Goal: Find specific page/section: Find specific page/section

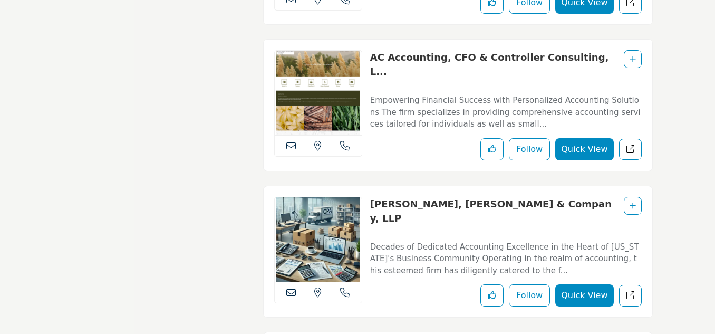
scroll to position [6302, 0]
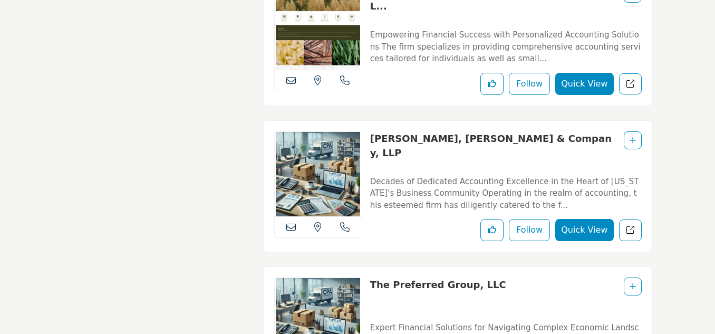
drag, startPoint x: 522, startPoint y: 138, endPoint x: 369, endPoint y: 144, distance: 152.6
click at [369, 144] on div "View the location of this listing Call Number" at bounding box center [458, 186] width 390 height 132
copy link "Ross, Rosenthal & Company, LLP"
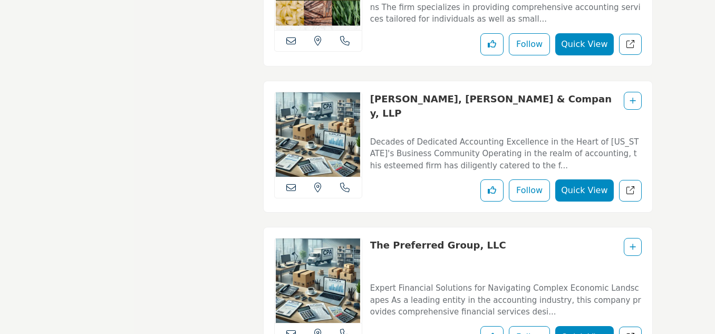
scroll to position [6408, 0]
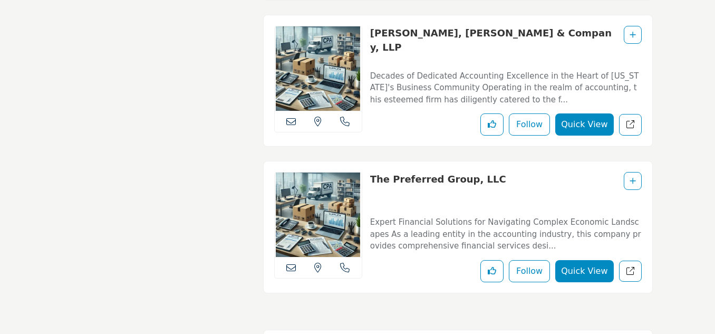
drag, startPoint x: 494, startPoint y: 177, endPoint x: 371, endPoint y: 179, distance: 123.5
click at [371, 179] on div "The Preferred Group, LLC" at bounding box center [506, 189] width 272 height 35
copy link "The Preferred Group, LLC"
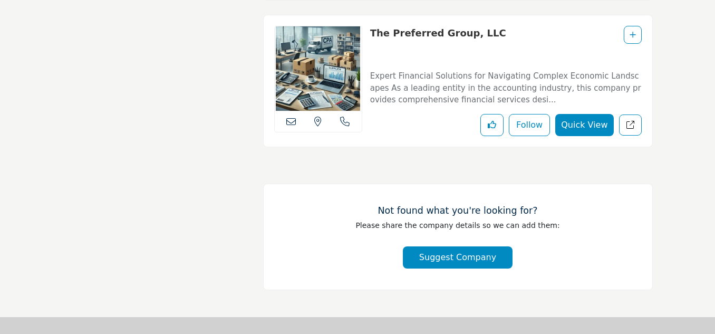
scroll to position [6566, 0]
